Goal: Information Seeking & Learning: Learn about a topic

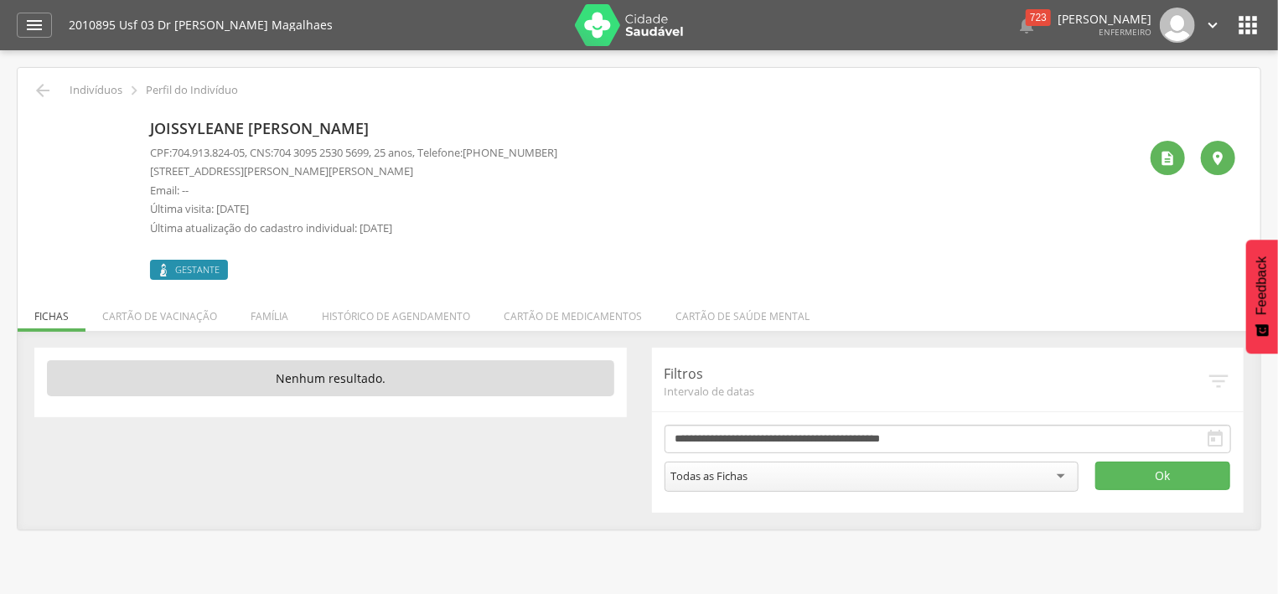
click at [1245, 16] on icon "" at bounding box center [1248, 25] width 27 height 27
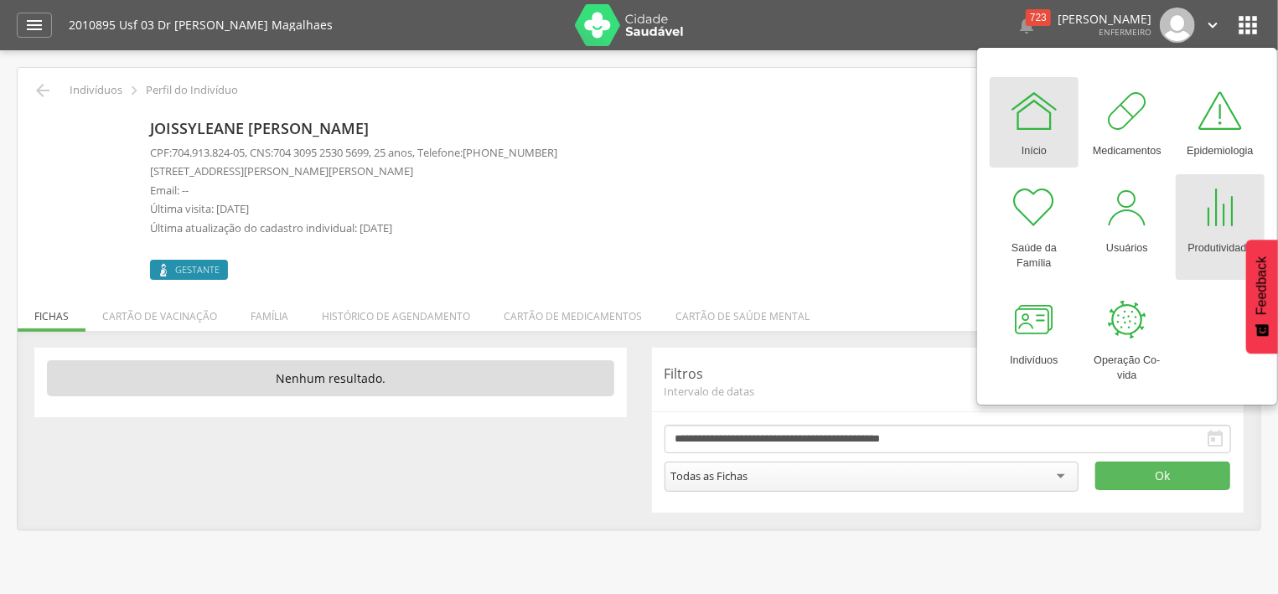
click at [1209, 226] on div at bounding box center [1220, 208] width 50 height 50
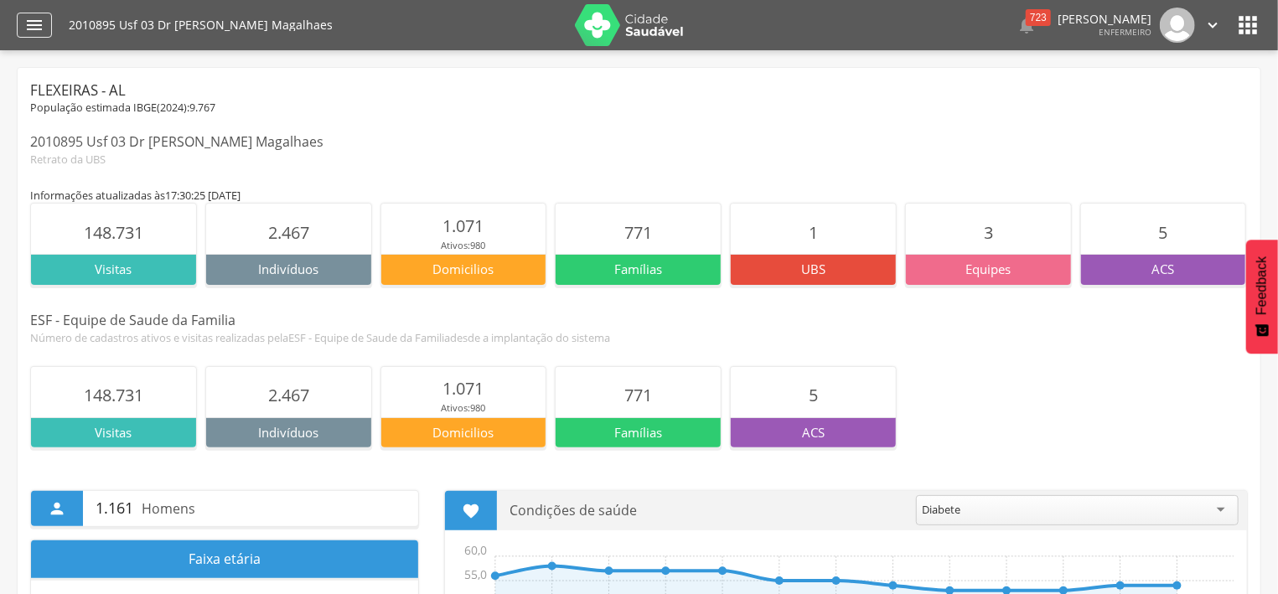
click at [40, 28] on icon "" at bounding box center [34, 25] width 20 height 20
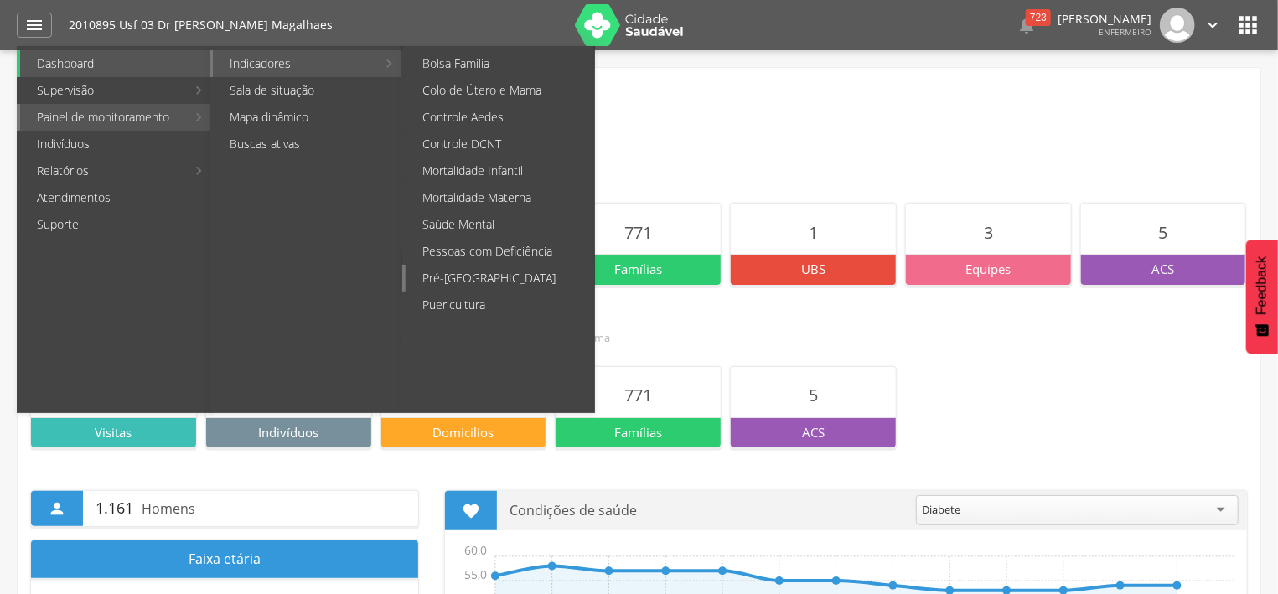
click at [475, 280] on link "Pré-[GEOGRAPHIC_DATA]" at bounding box center [500, 278] width 189 height 27
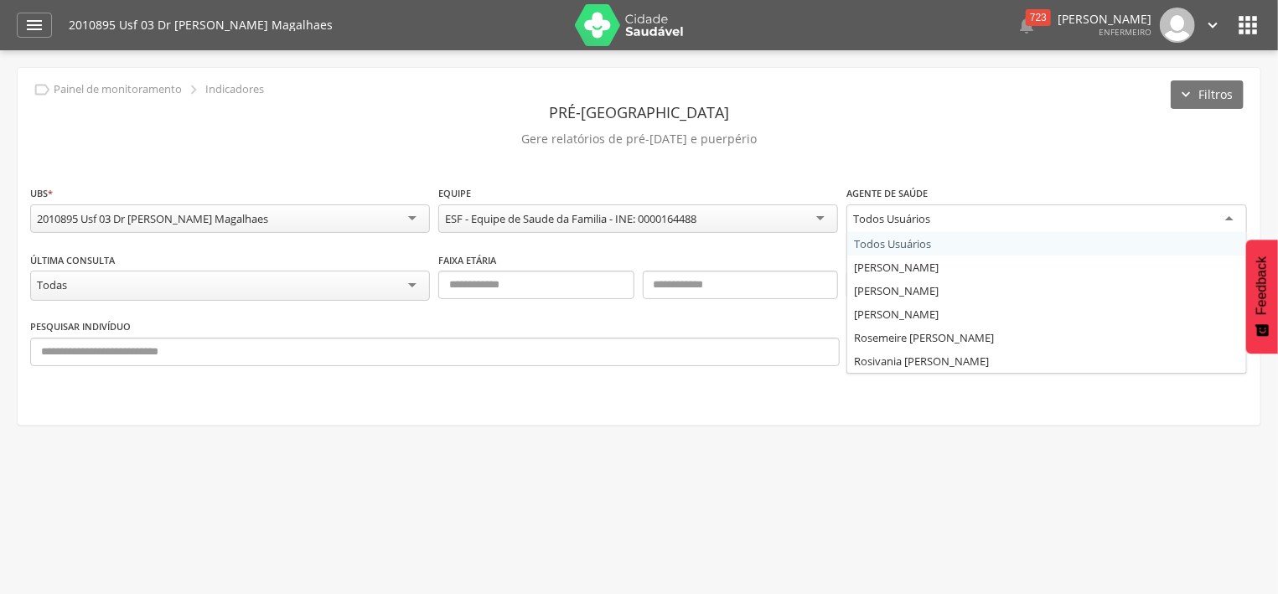
click at [1230, 218] on div "Todos Usuários" at bounding box center [1047, 220] width 400 height 30
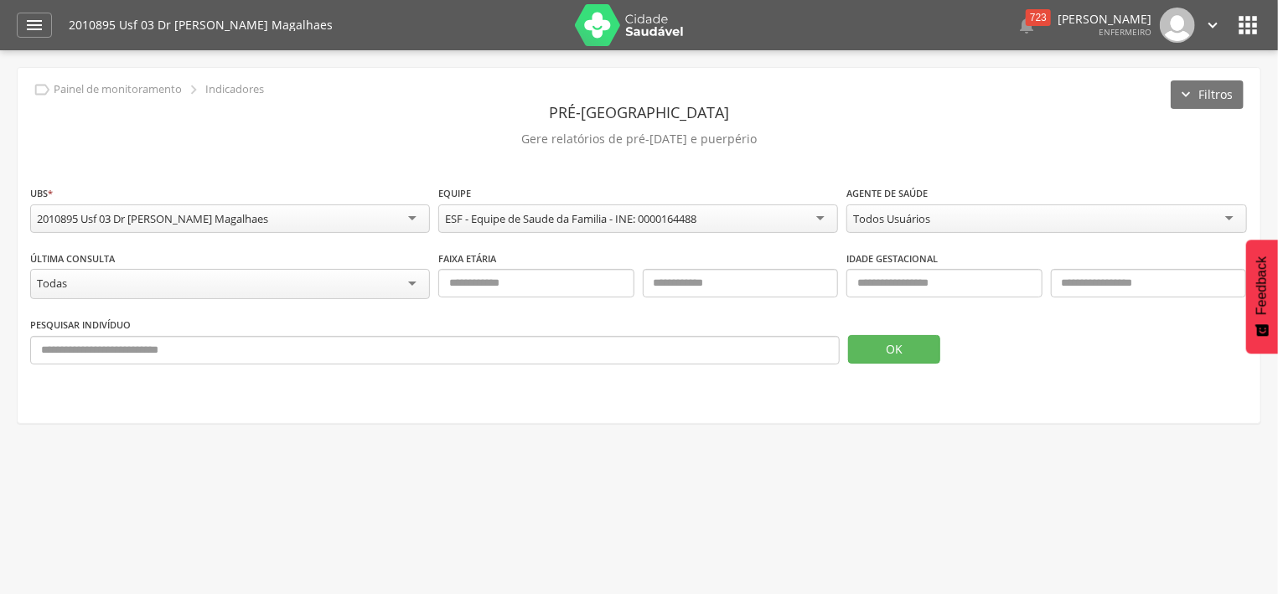
click at [988, 240] on div "**********" at bounding box center [639, 216] width 1218 height 65
click at [914, 350] on button "OK" at bounding box center [894, 349] width 92 height 28
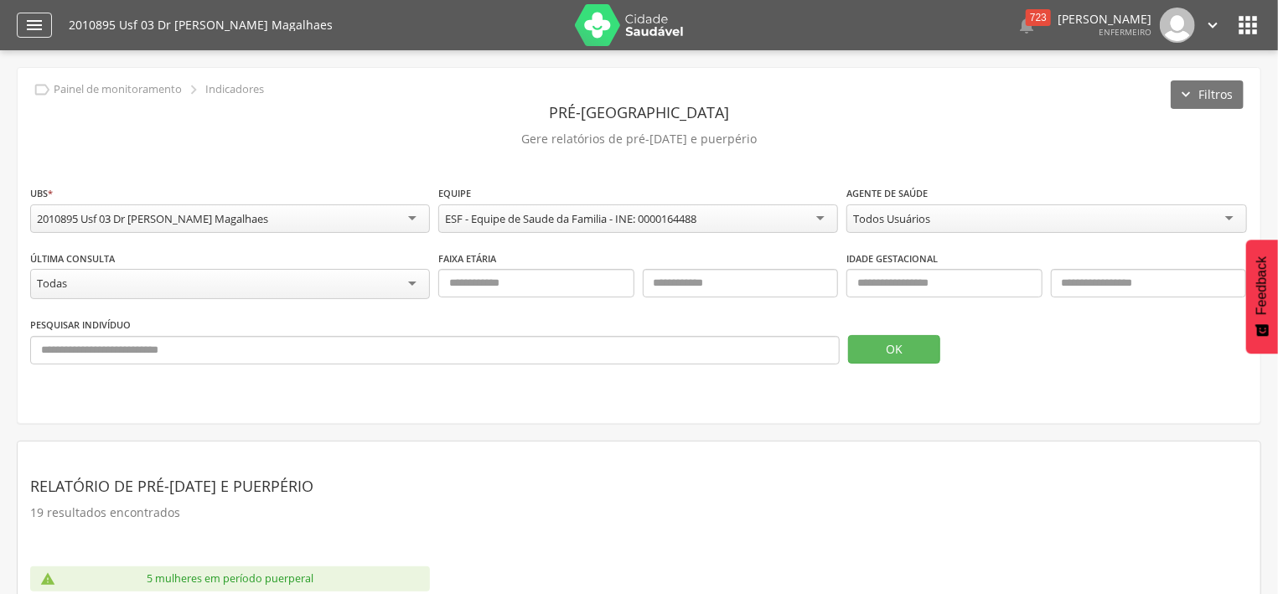
click at [42, 32] on icon "" at bounding box center [34, 25] width 20 height 20
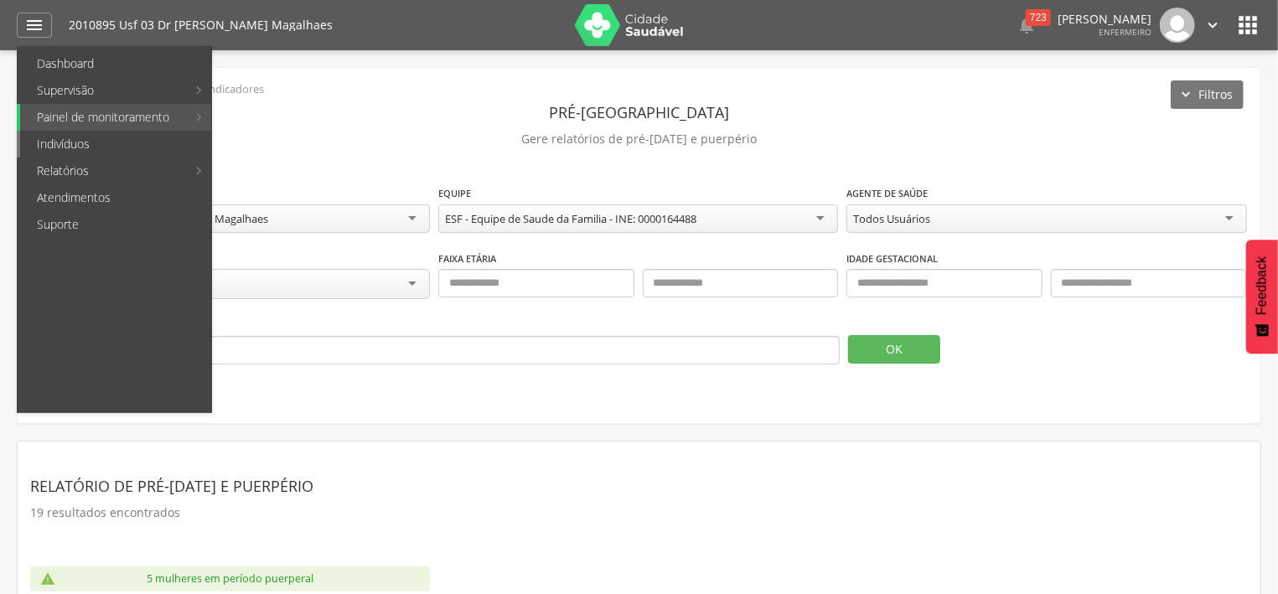
click at [65, 149] on link "Indivíduos" at bounding box center [115, 144] width 191 height 27
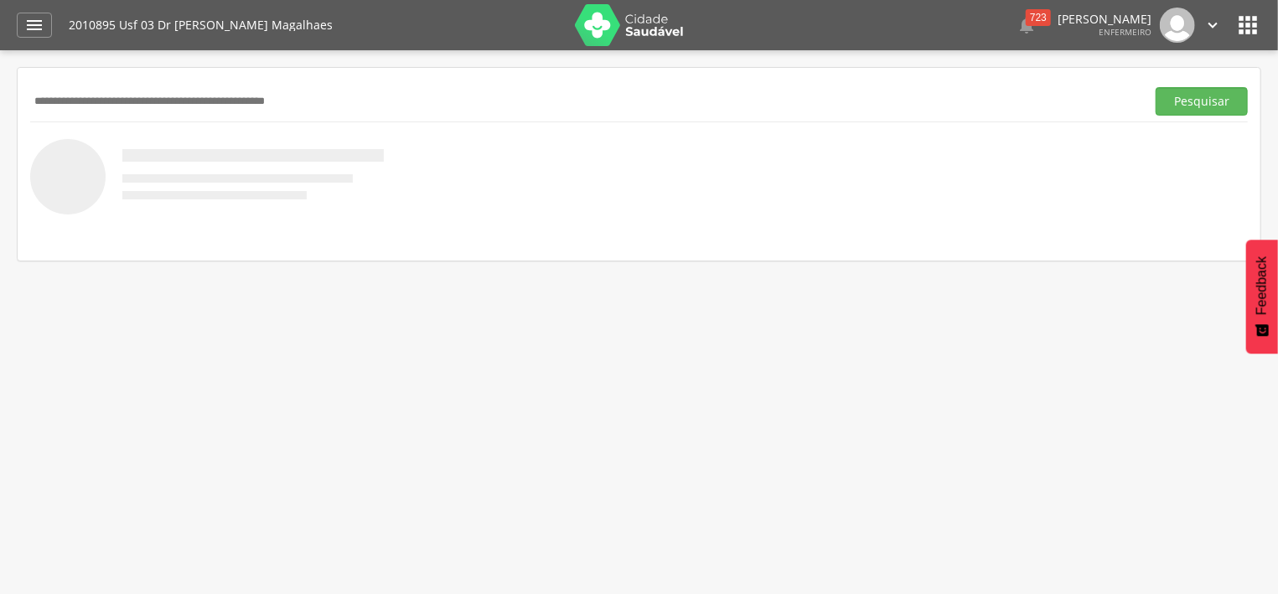
click at [137, 96] on input "text" at bounding box center [584, 101] width 1109 height 28
type input "**********"
click at [1156, 87] on button "Pesquisar" at bounding box center [1202, 101] width 92 height 28
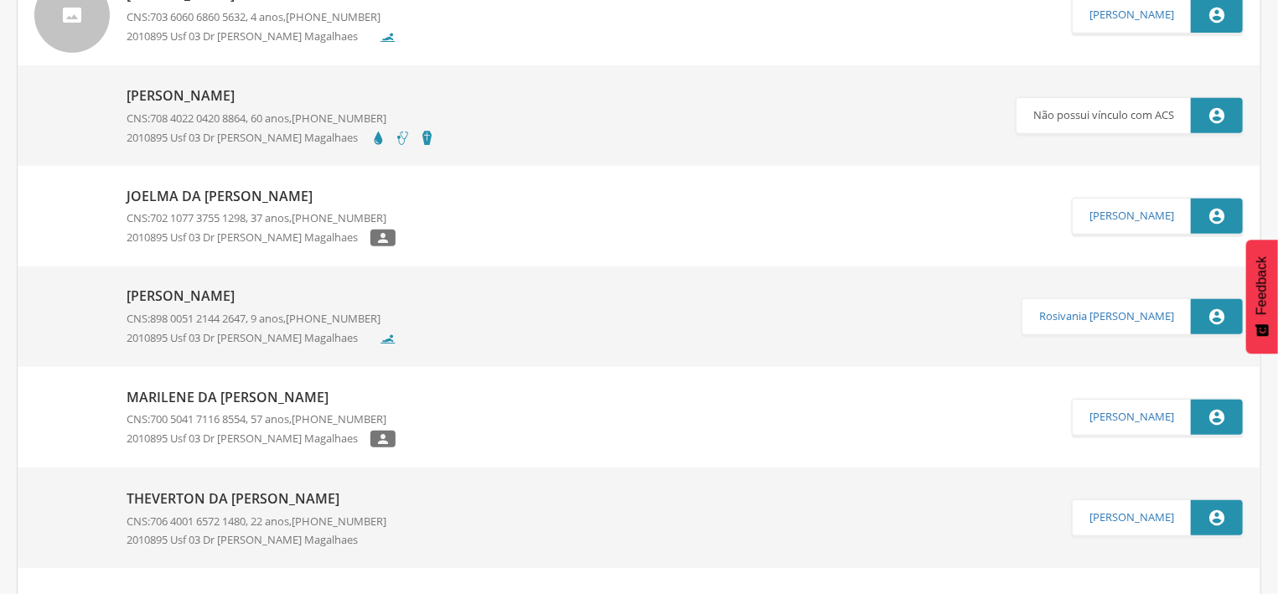
scroll to position [449, 0]
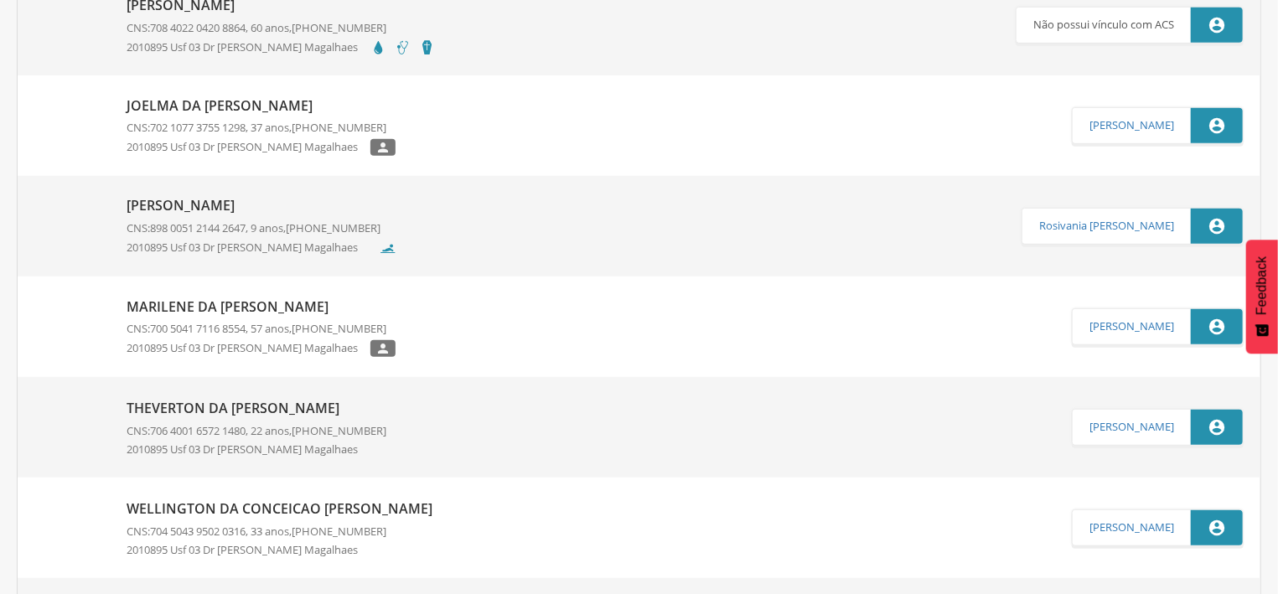
click at [350, 419] on div "Theverton da Silva Laurentino CNS: 706 4001 6572 1480 , 22 anos, (82) 98138-419…" at bounding box center [257, 427] width 260 height 67
type input "**********"
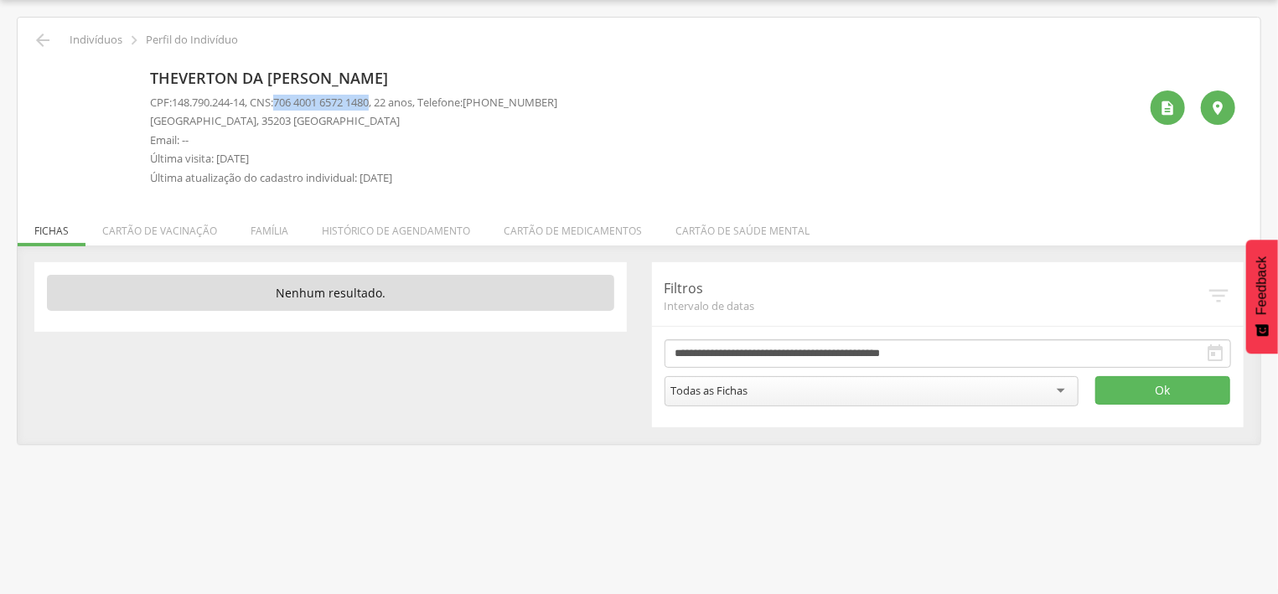
drag, startPoint x: 286, startPoint y: 101, endPoint x: 386, endPoint y: 101, distance: 100.6
click at [369, 101] on span "706 4001 6572 1480" at bounding box center [321, 102] width 96 height 15
copy span "706 4001 6572 1480"
click at [48, 39] on icon "" at bounding box center [43, 40] width 20 height 20
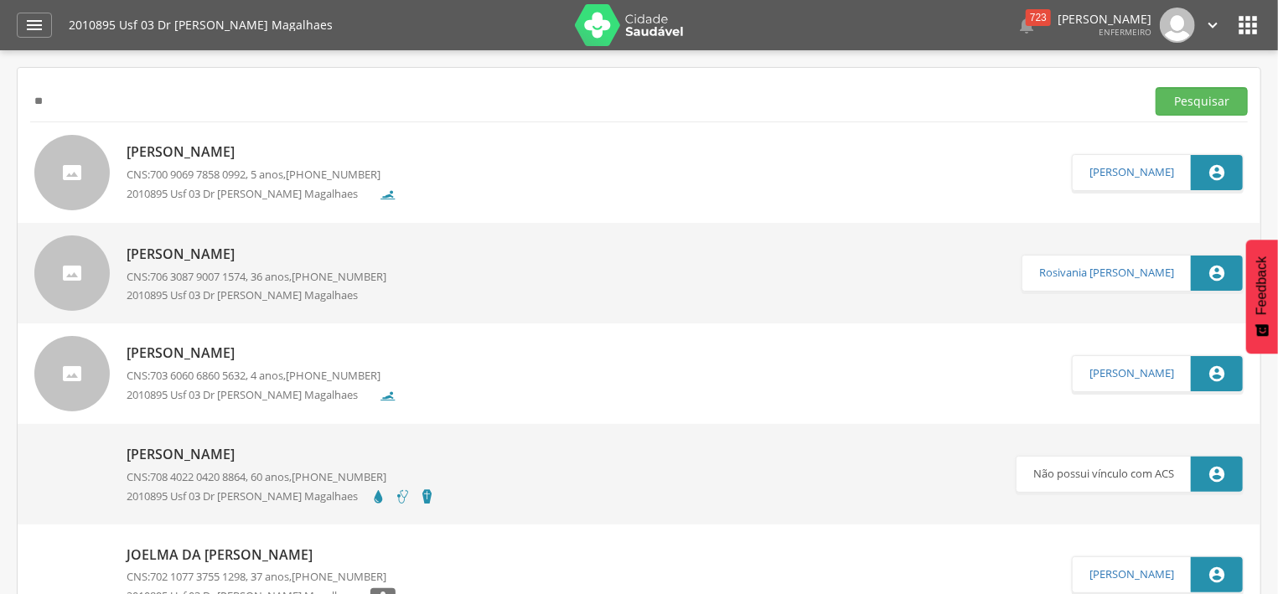
type input "*"
click at [1218, 99] on button "Pesquisar" at bounding box center [1202, 101] width 92 height 28
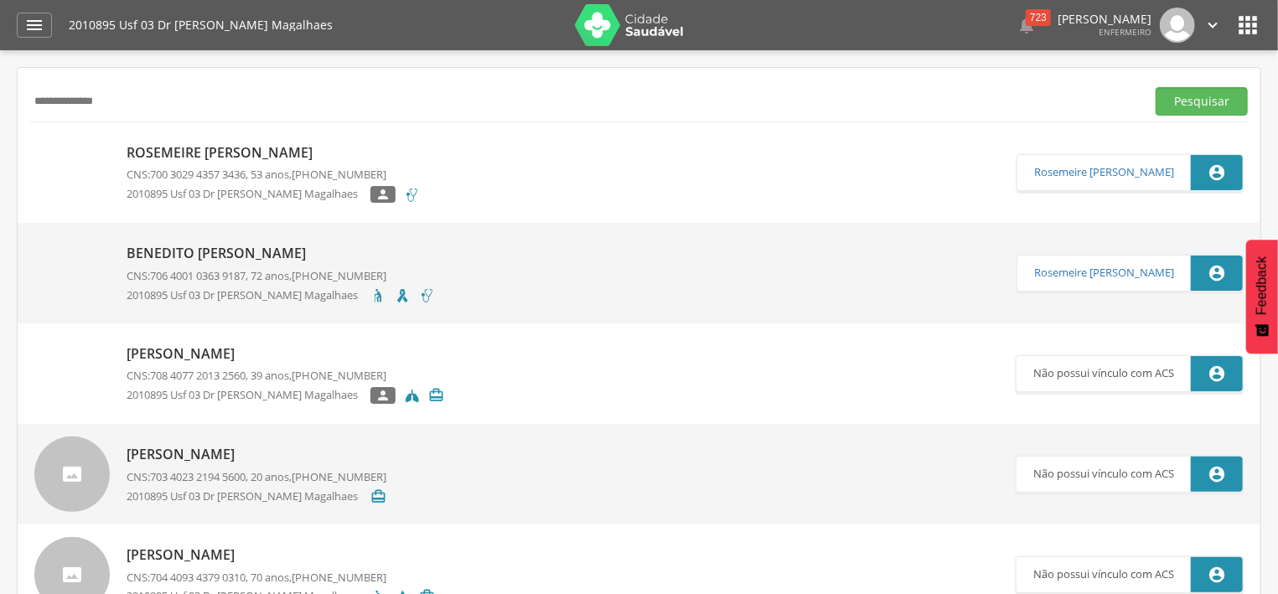
click at [138, 107] on input "**********" at bounding box center [584, 101] width 1109 height 28
type input "*"
click at [1156, 87] on button "Pesquisar" at bounding box center [1202, 101] width 92 height 28
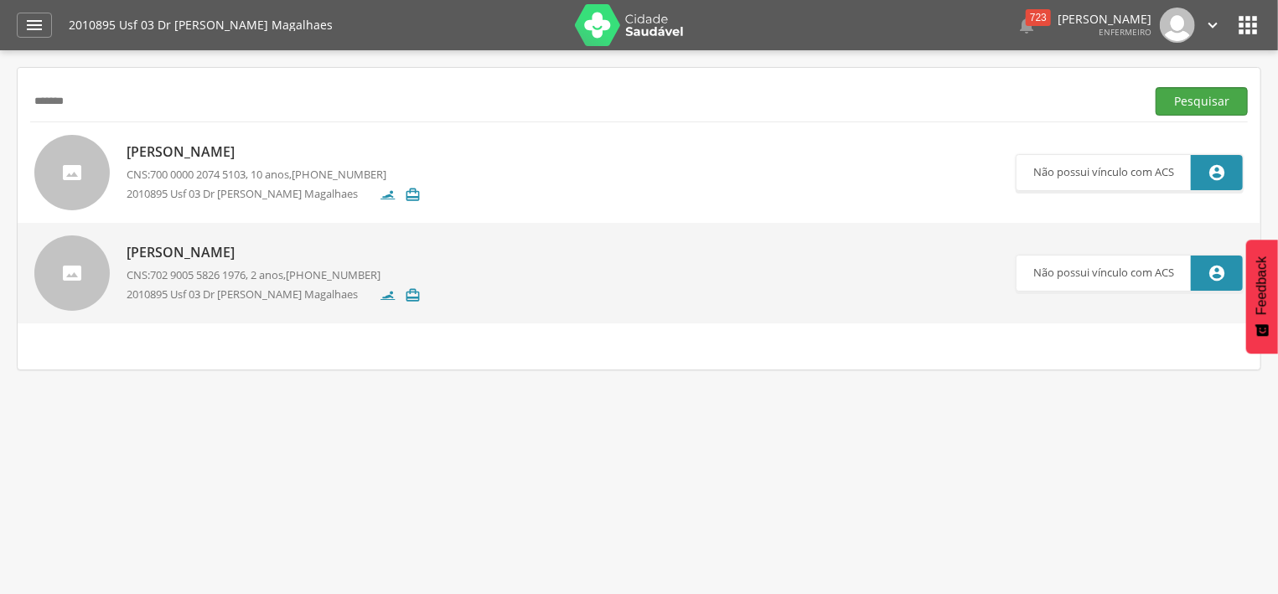
type input "*******"
click at [1171, 98] on button "Pesquisar" at bounding box center [1202, 101] width 92 height 28
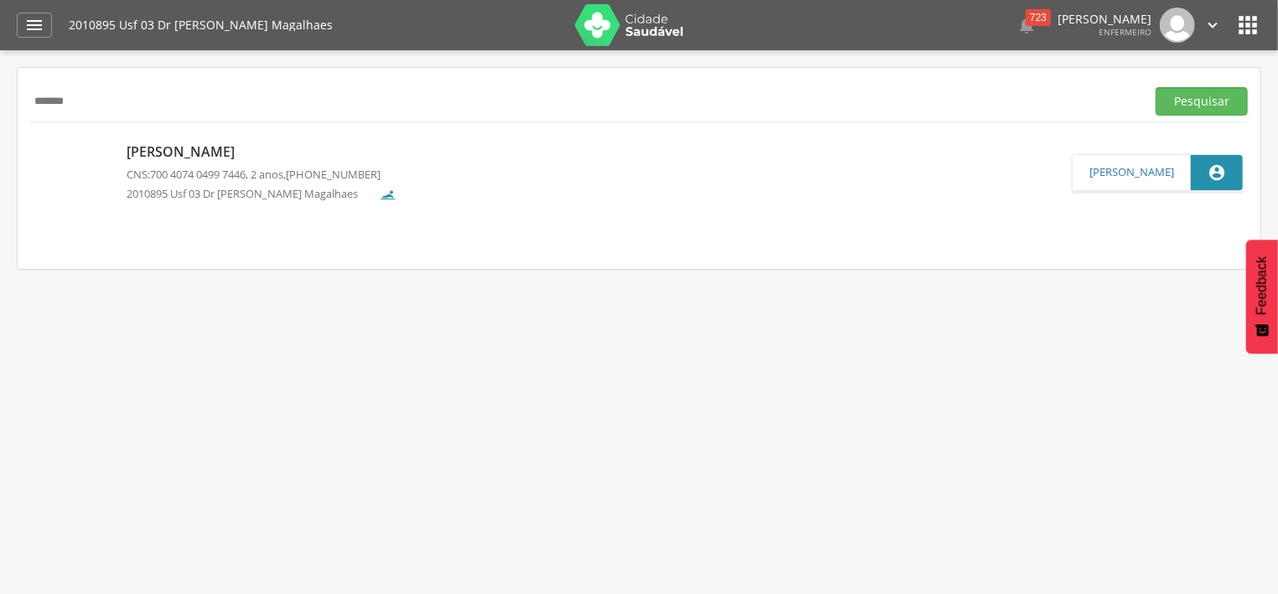
click at [309, 184] on div "Maria Jasmyne da Silva CNS: 700 4074 0499 7446 , 2 anos, (99) 99999-9999 201089…" at bounding box center [262, 172] width 270 height 70
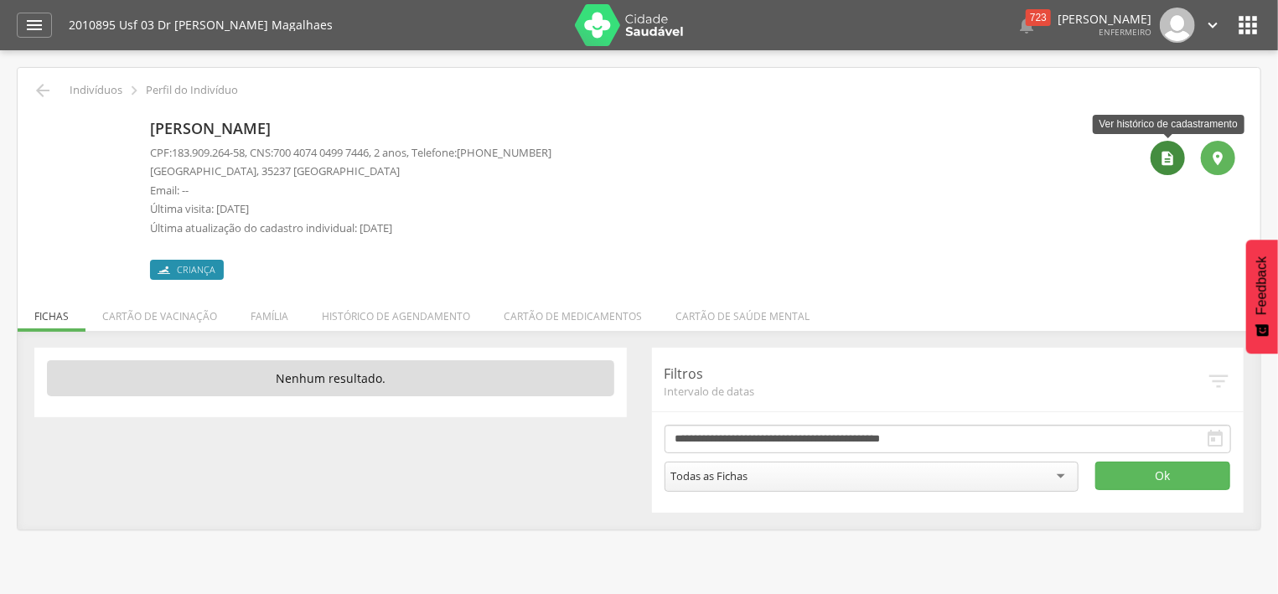
click at [1162, 159] on icon "" at bounding box center [1168, 158] width 17 height 17
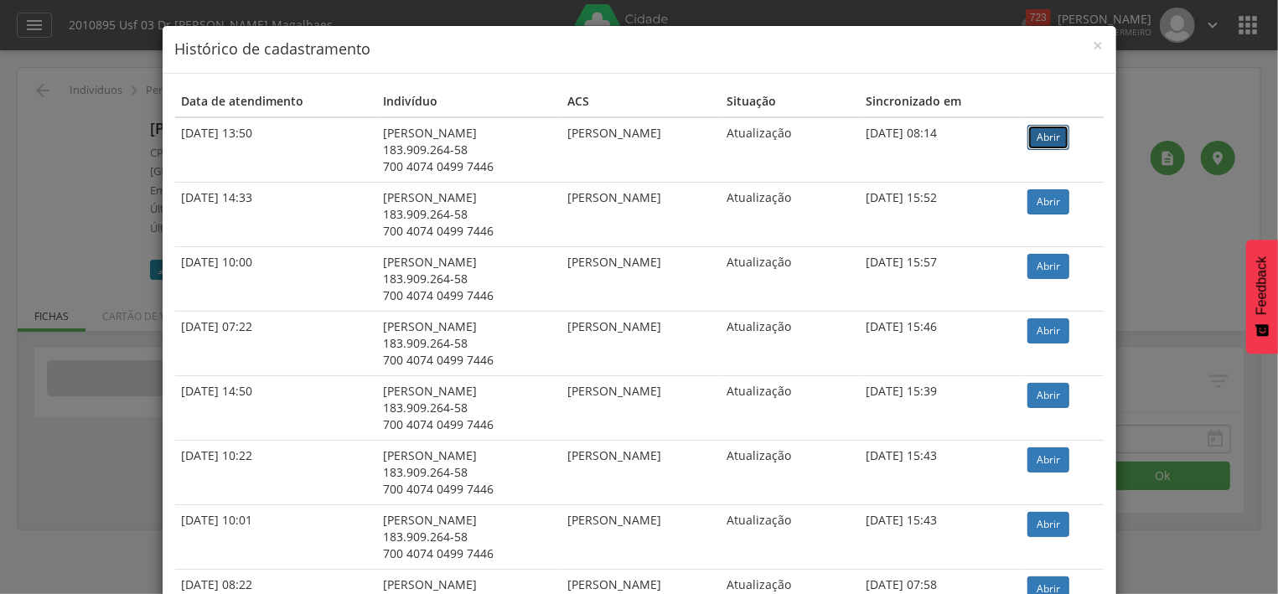
click at [1056, 135] on link "Abrir" at bounding box center [1049, 137] width 42 height 25
click at [1104, 43] on span "×" at bounding box center [1099, 45] width 10 height 23
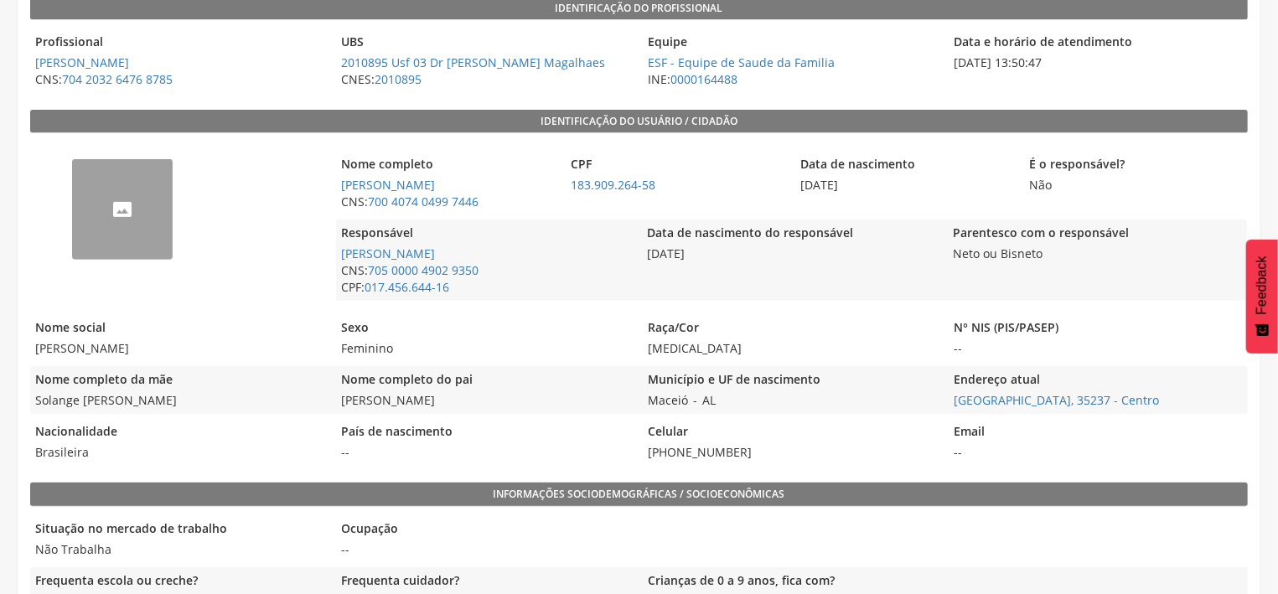
scroll to position [343, 0]
